Goal: Task Accomplishment & Management: Manage account settings

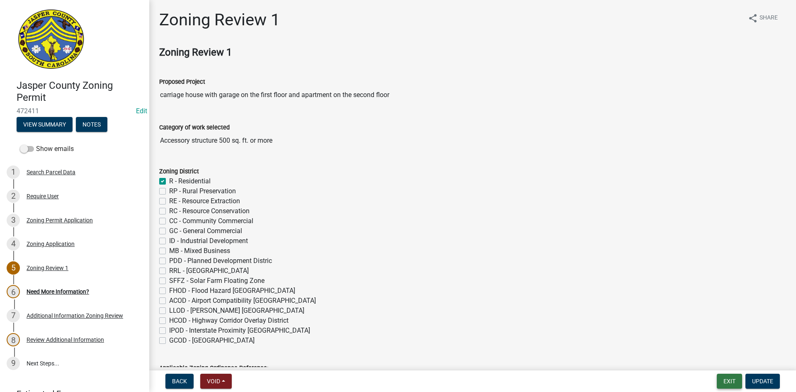
click at [725, 382] on button "Exit" at bounding box center [729, 381] width 25 height 15
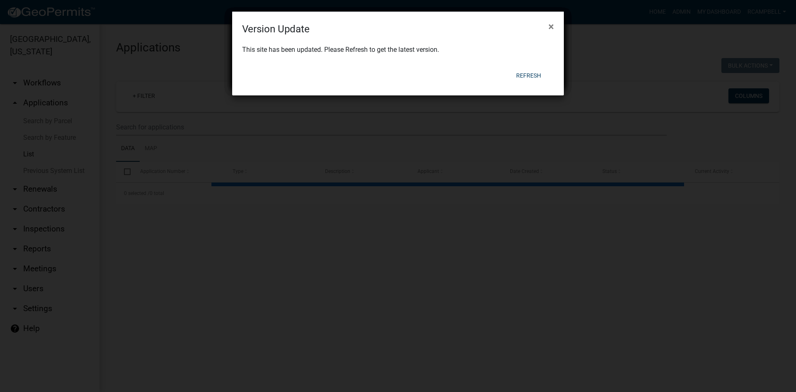
select select "3: 100"
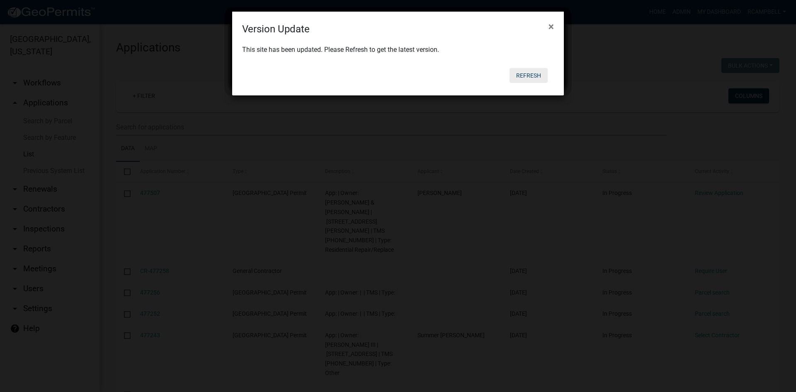
click at [521, 73] on button "Refresh" at bounding box center [529, 75] width 38 height 15
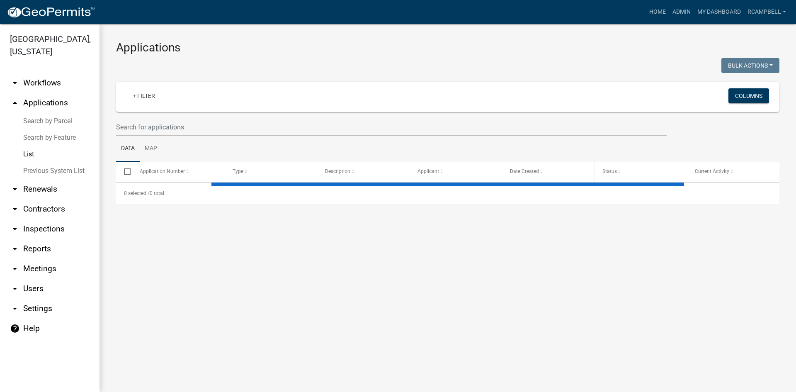
select select "3: 100"
